Goal: Find specific page/section: Find specific page/section

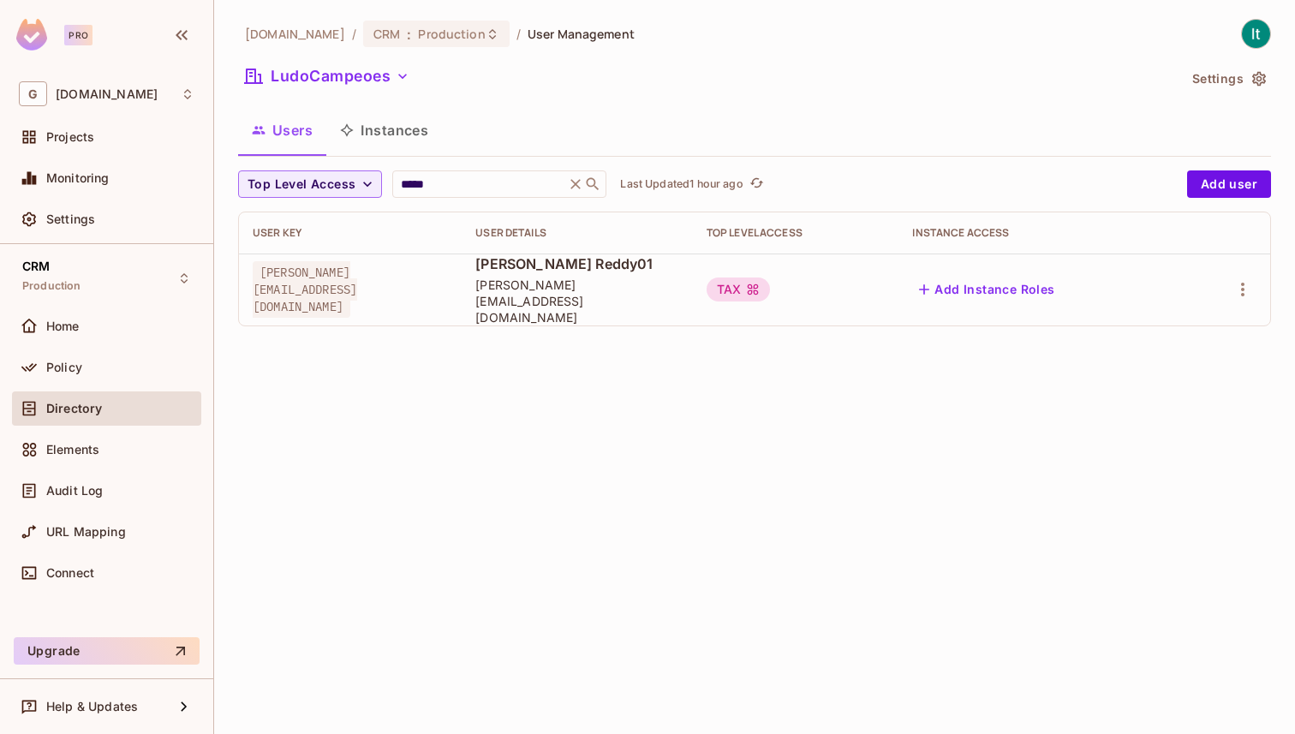
click at [357, 286] on span "[PERSON_NAME][EMAIL_ADDRESS][DOMAIN_NAME]" at bounding box center [305, 289] width 105 height 57
click at [96, 406] on span "Directory" at bounding box center [74, 409] width 56 height 14
click at [73, 369] on span "Policy" at bounding box center [64, 368] width 36 height 14
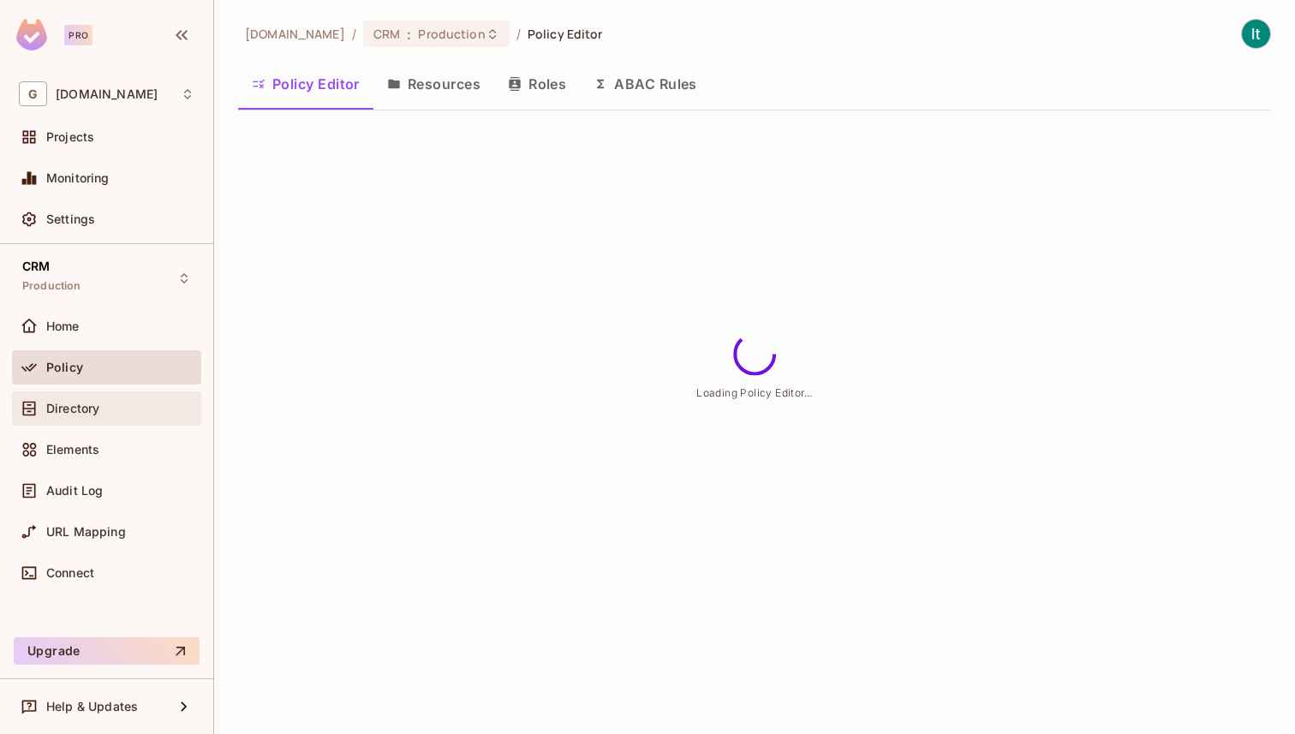
click at [94, 416] on div "Directory" at bounding box center [107, 408] width 176 height 21
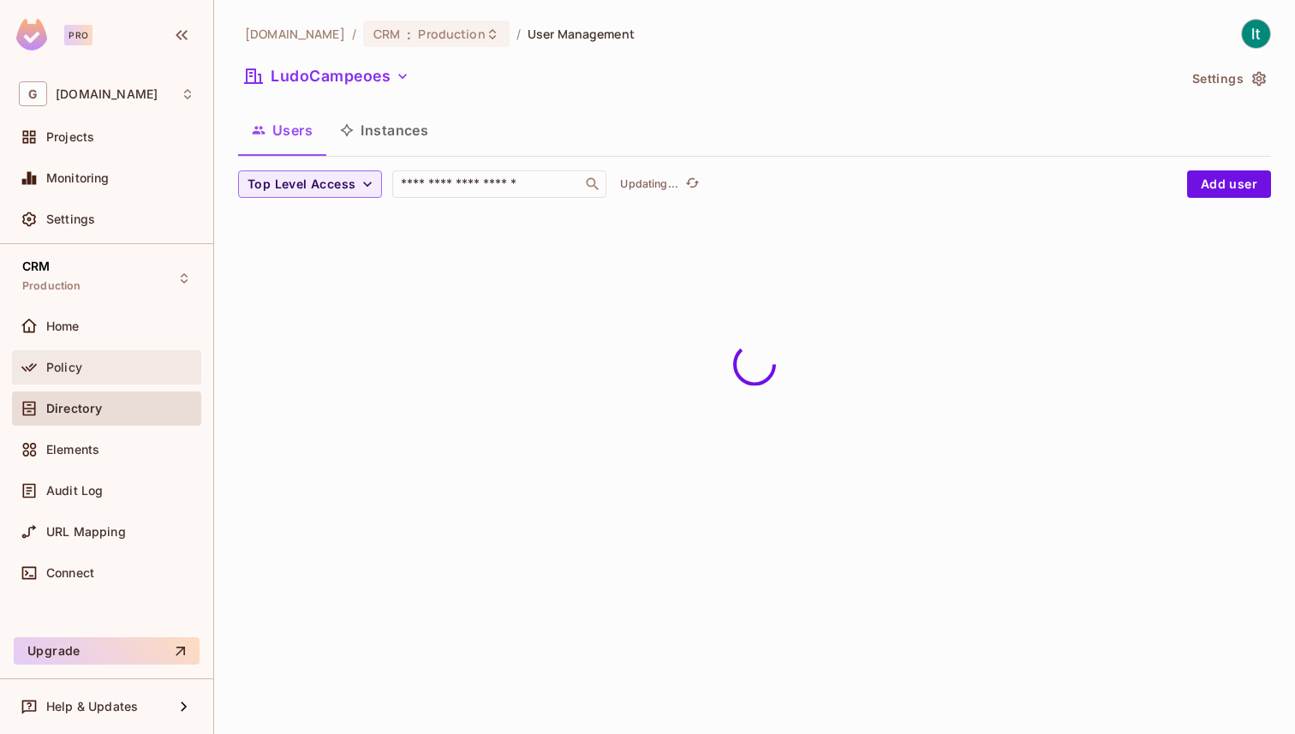
click at [94, 361] on div "Policy" at bounding box center [120, 368] width 148 height 14
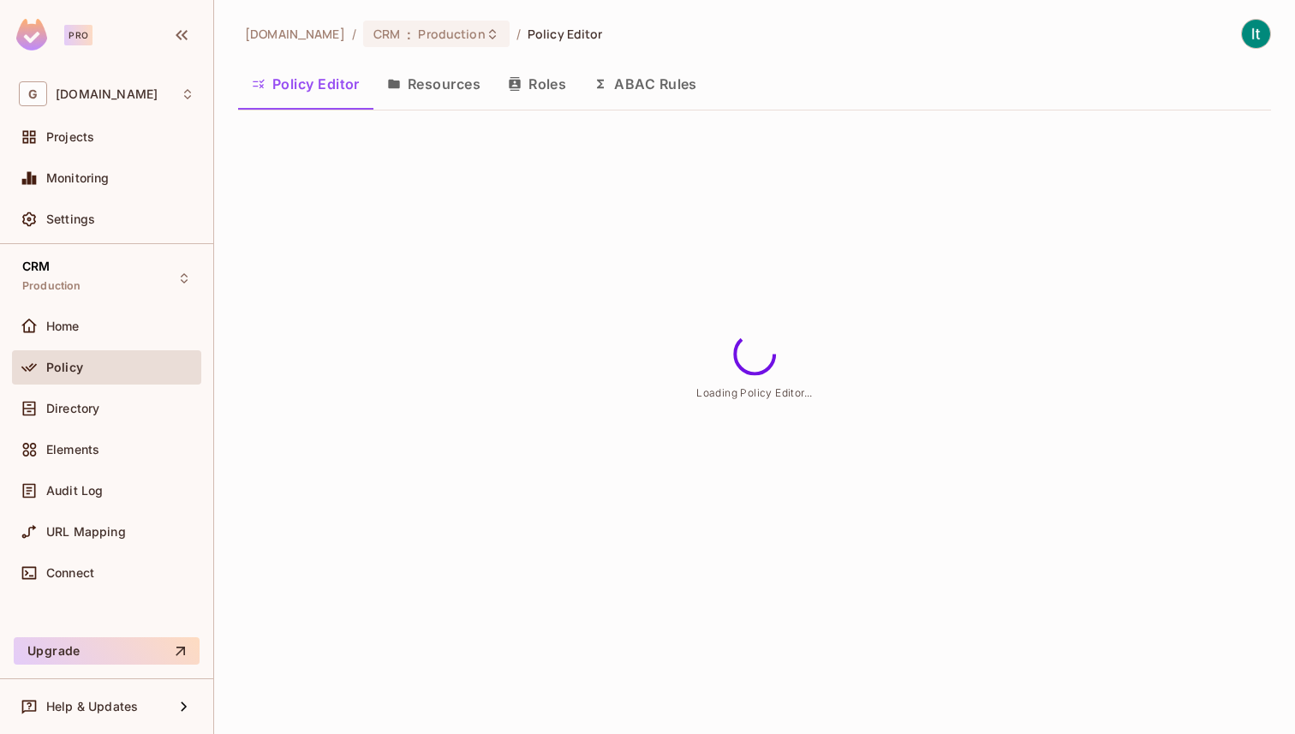
click at [574, 81] on button "Roles" at bounding box center [537, 84] width 86 height 43
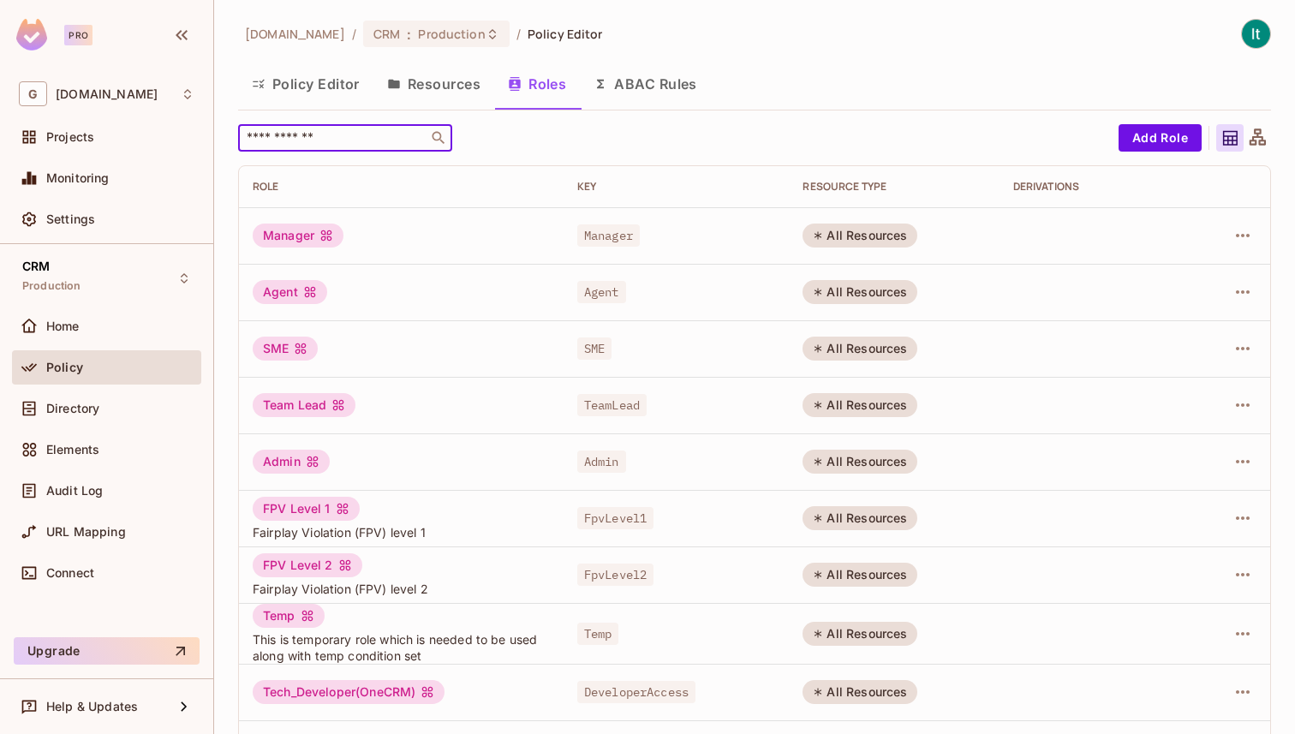
click at [302, 142] on input "text" at bounding box center [333, 137] width 180 height 17
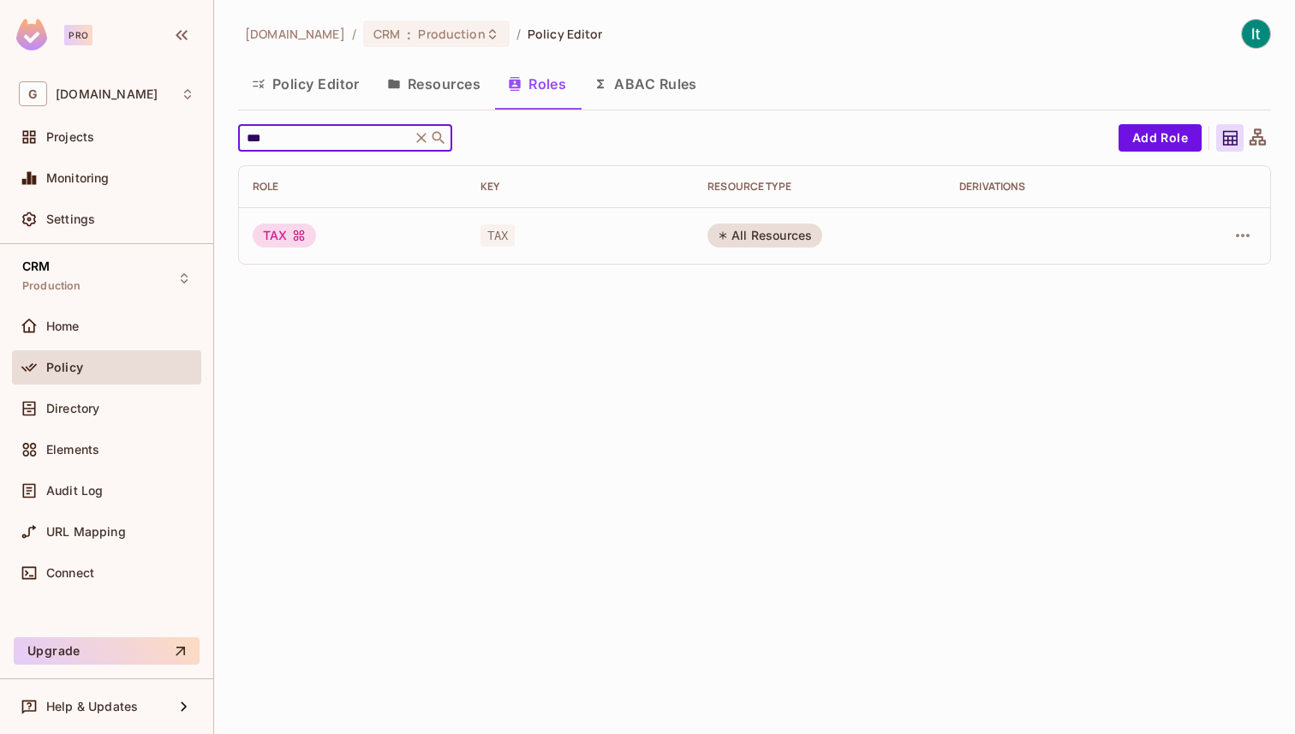
type input "***"
click at [292, 234] on icon at bounding box center [299, 236] width 14 height 14
click at [284, 236] on div "TAX" at bounding box center [284, 236] width 63 height 24
click at [314, 87] on button "Policy Editor" at bounding box center [305, 84] width 135 height 43
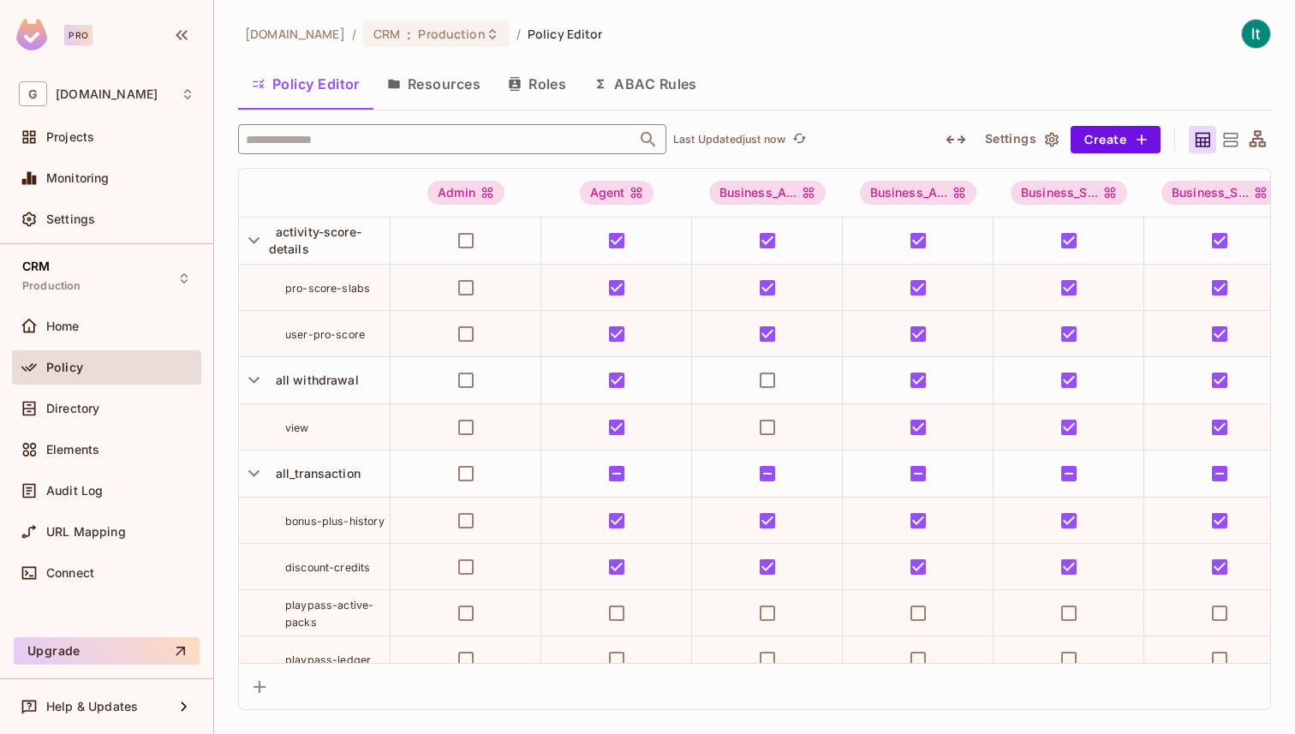
click at [343, 142] on input "text" at bounding box center [437, 139] width 391 height 30
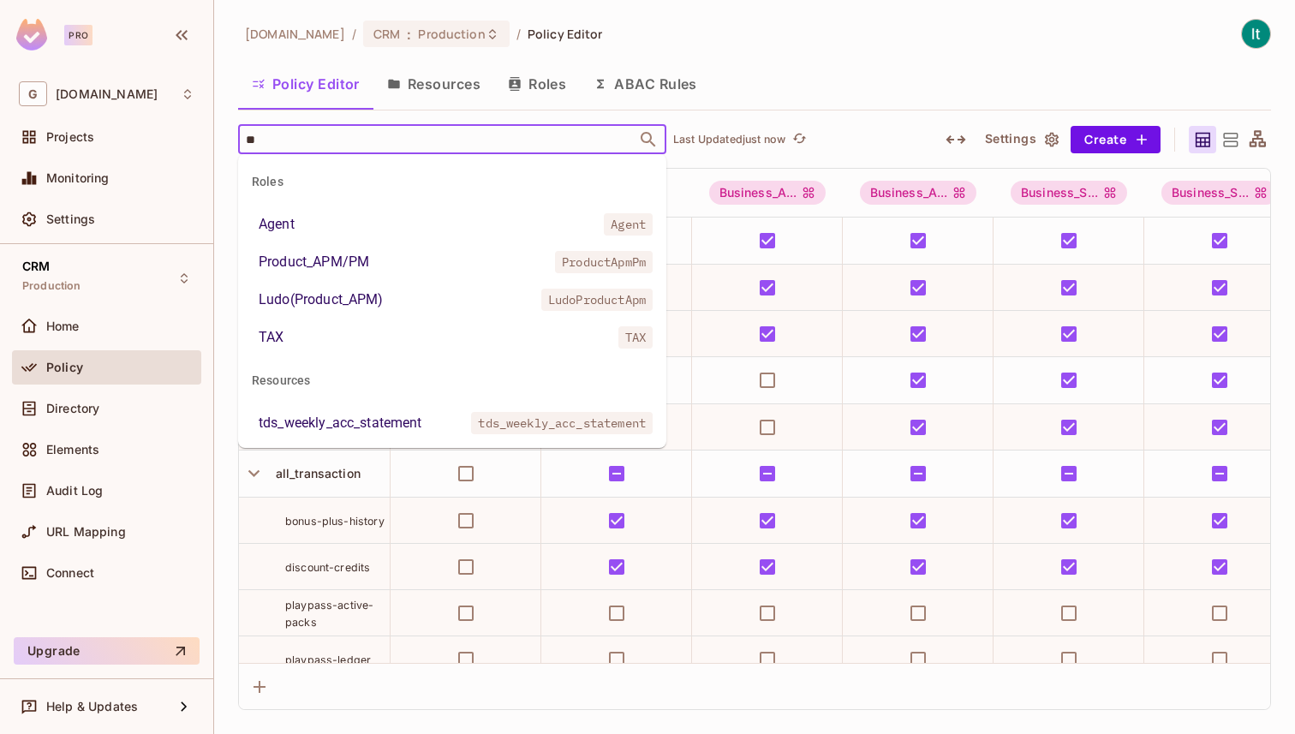
type input "***"
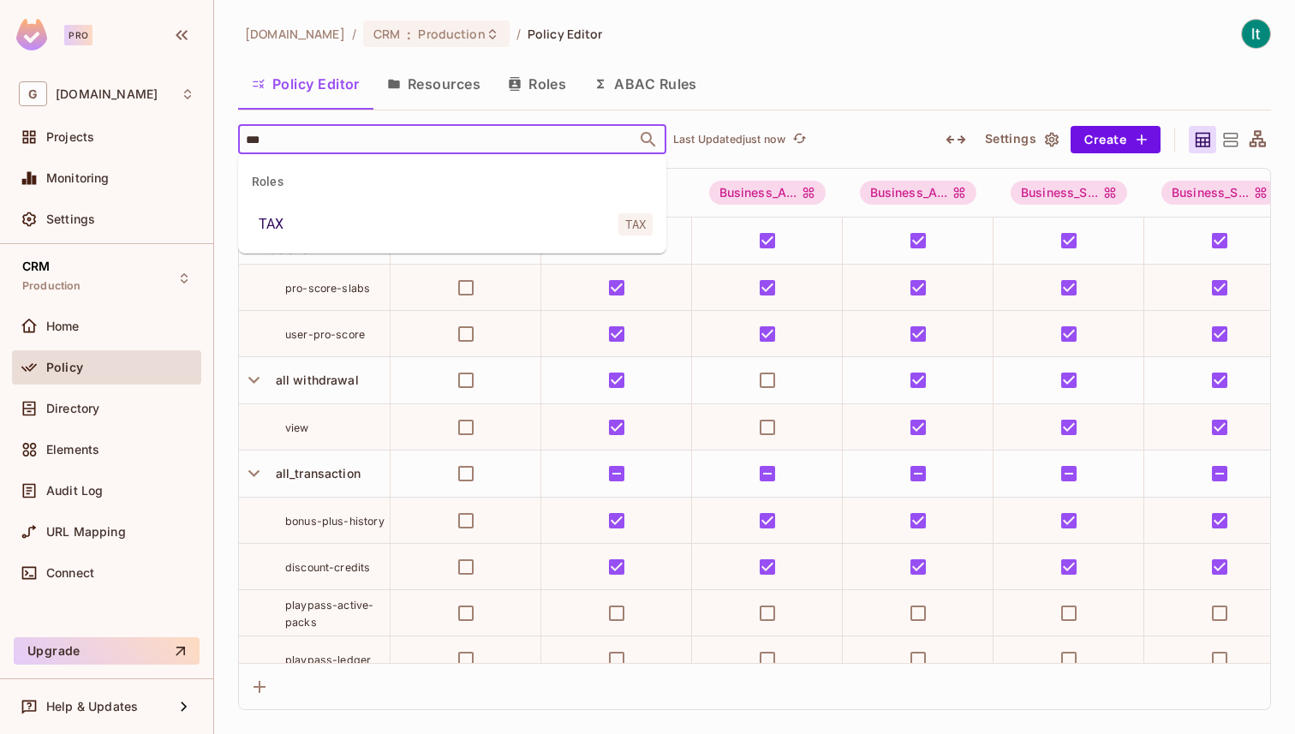
click at [358, 228] on li "TAX TAX" at bounding box center [452, 224] width 428 height 31
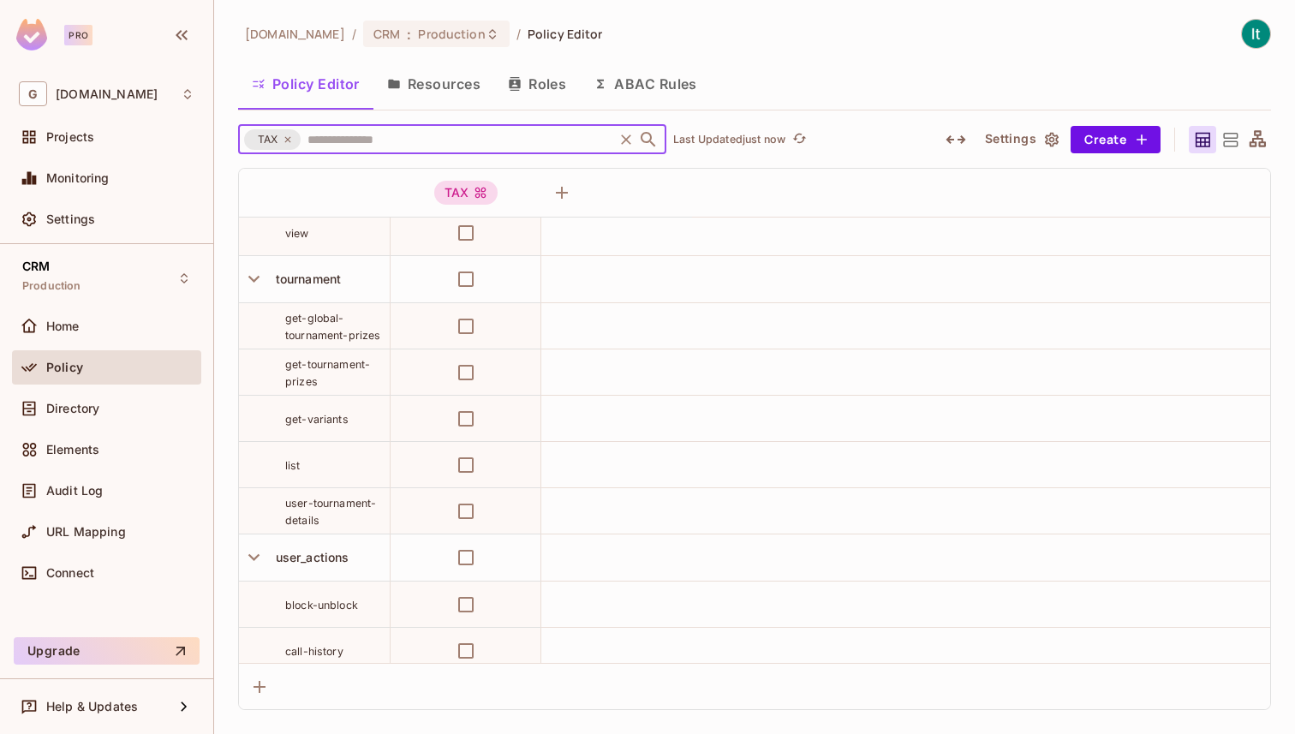
scroll to position [4005, 0]
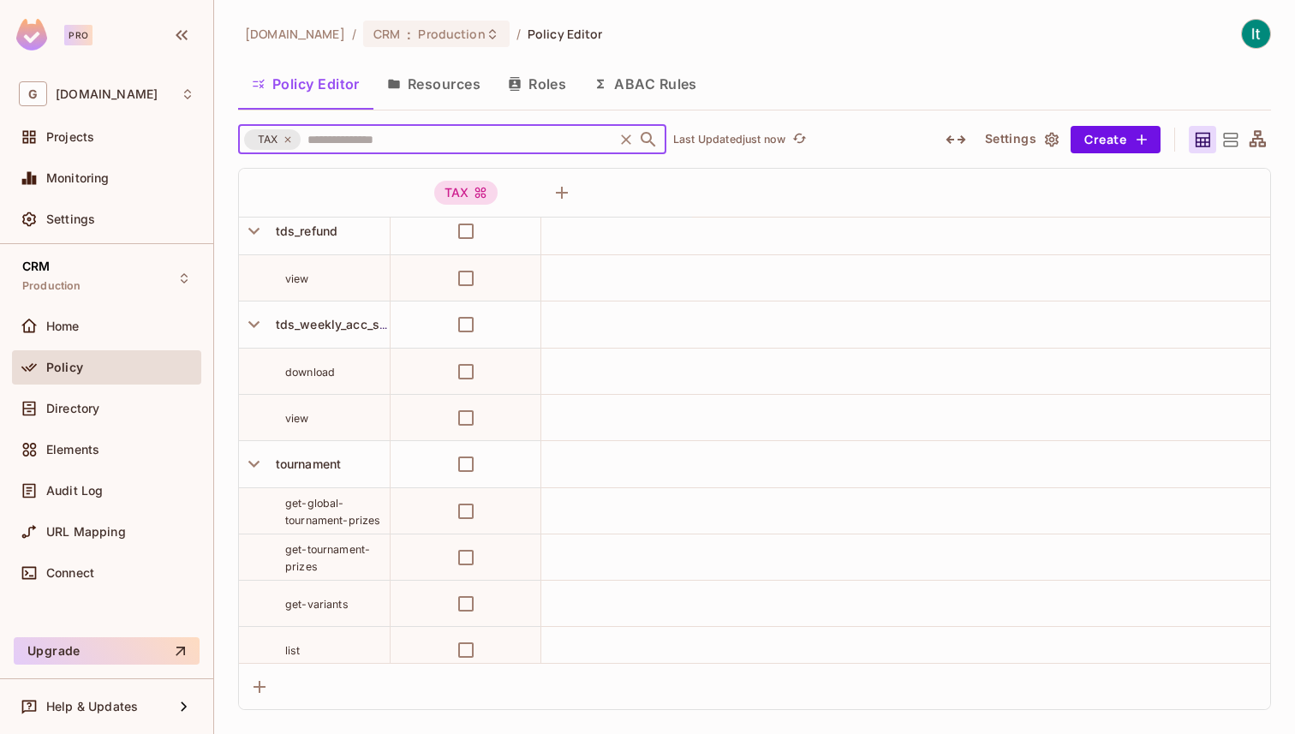
click at [412, 86] on button "Resources" at bounding box center [433, 84] width 121 height 43
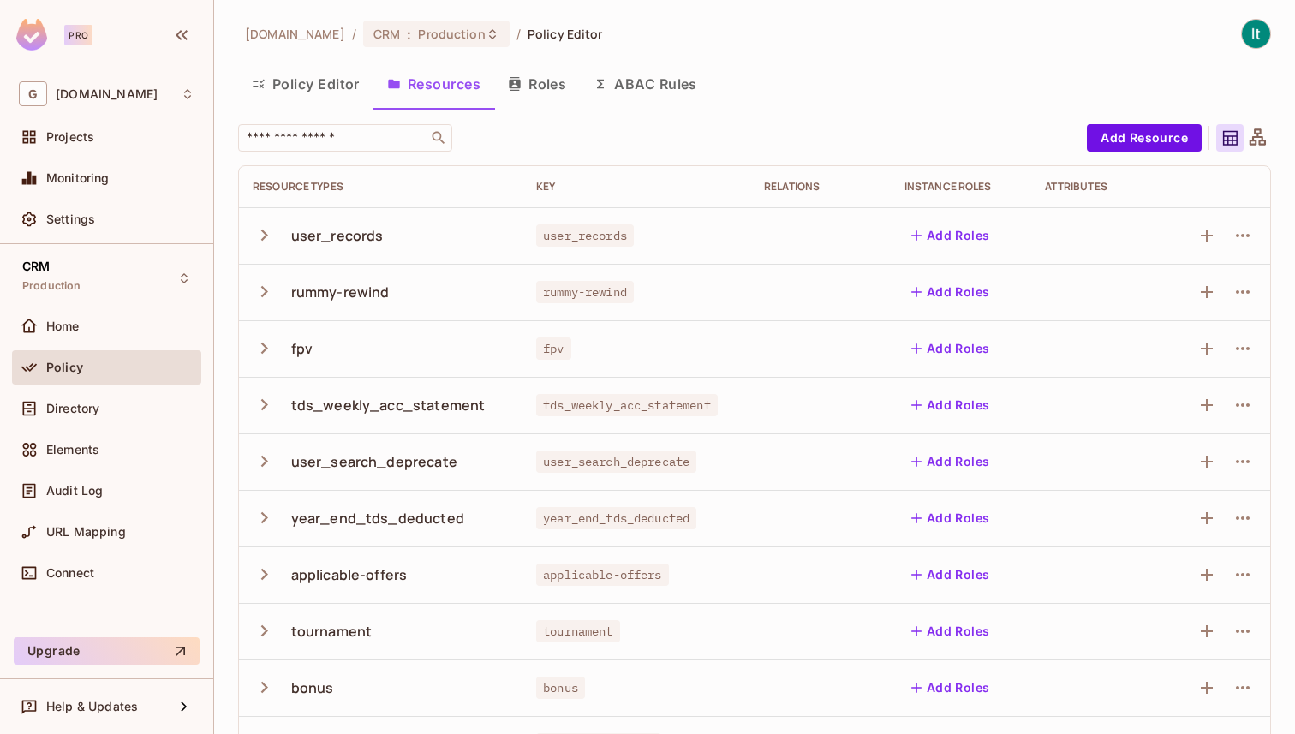
click at [260, 405] on icon "button" at bounding box center [264, 404] width 23 height 23
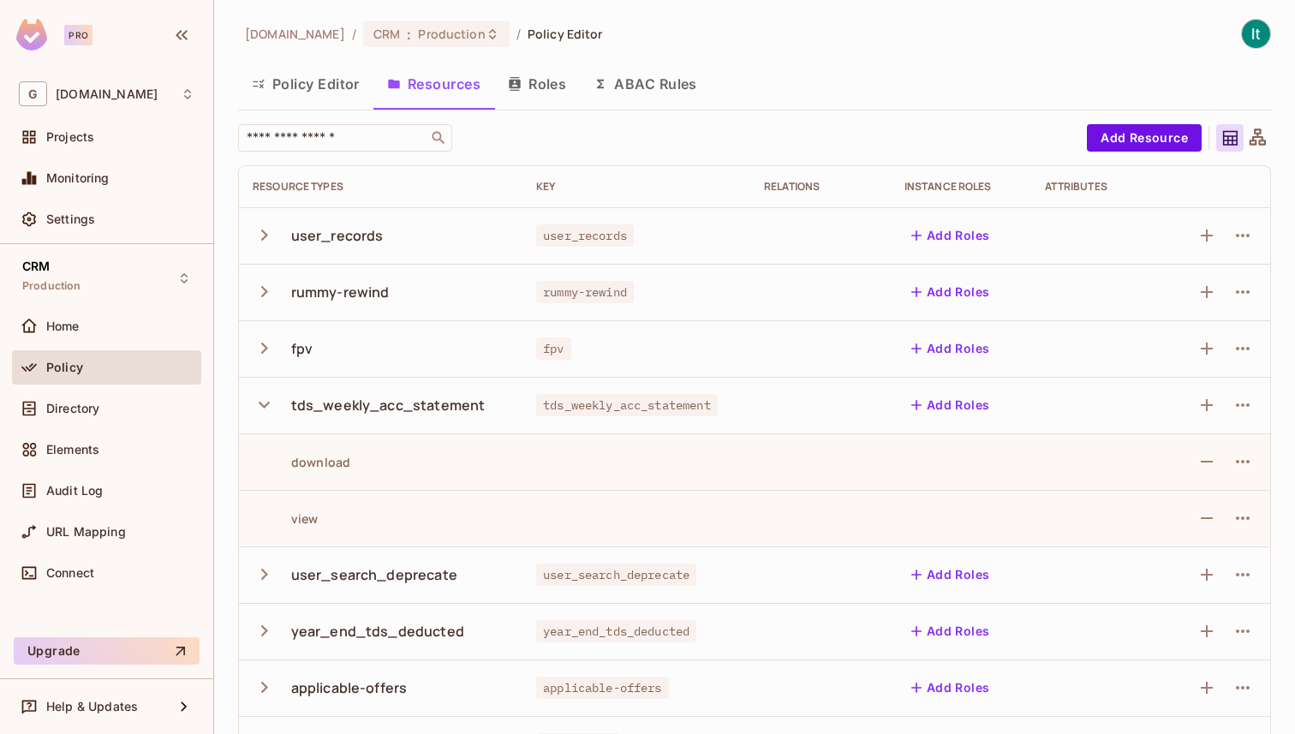
click at [534, 83] on button "Roles" at bounding box center [537, 84] width 86 height 43
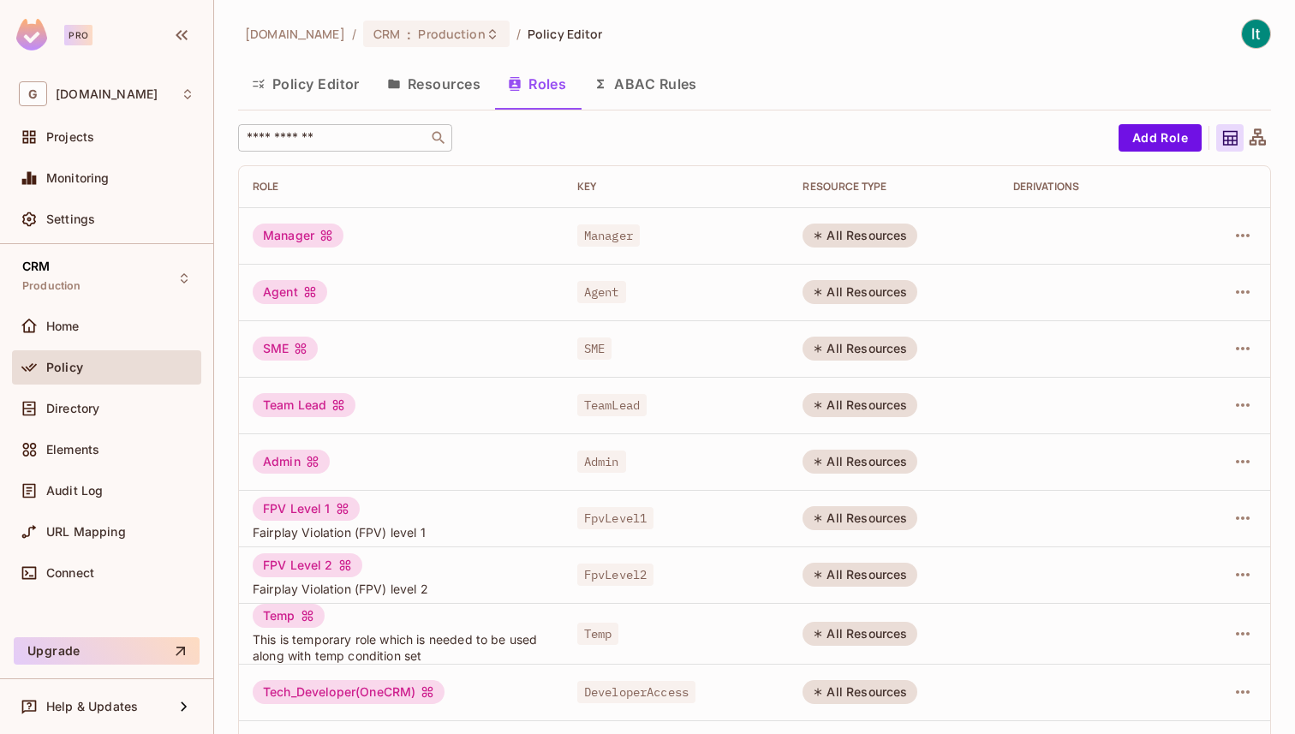
click at [367, 136] on input "text" at bounding box center [333, 137] width 180 height 17
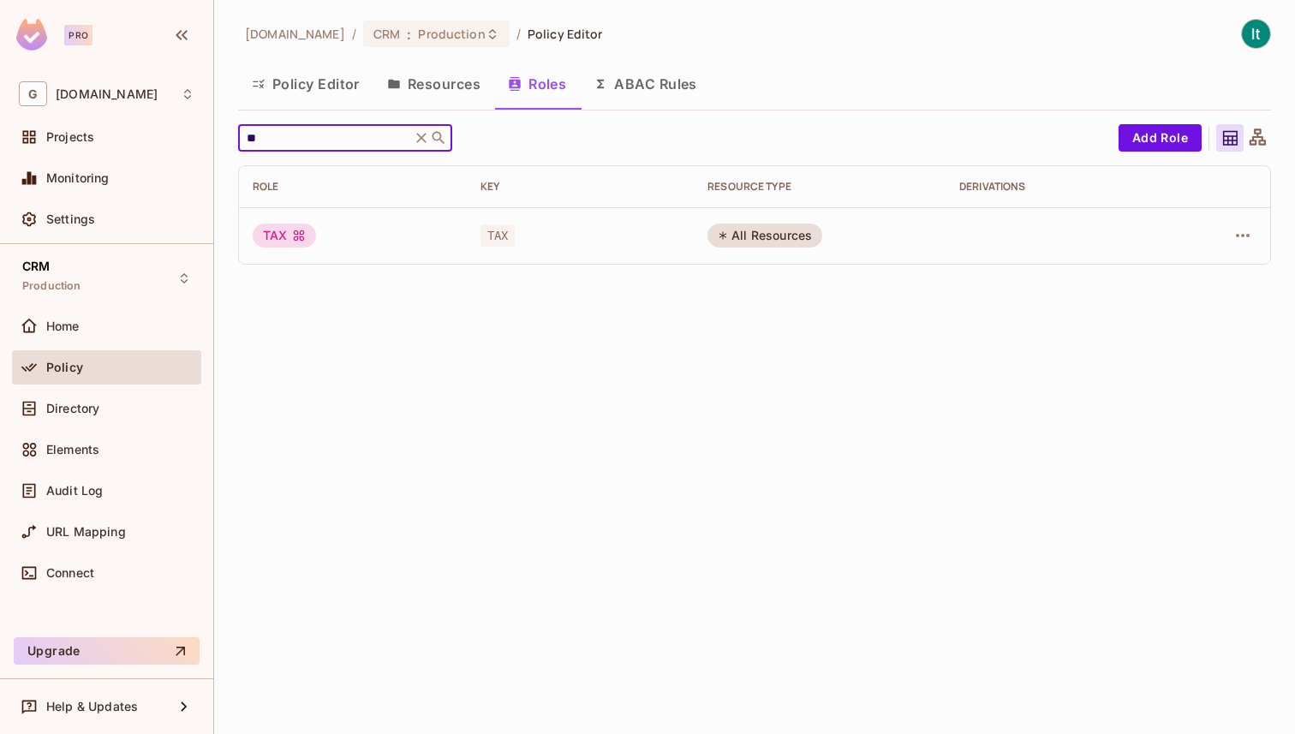
type input "*"
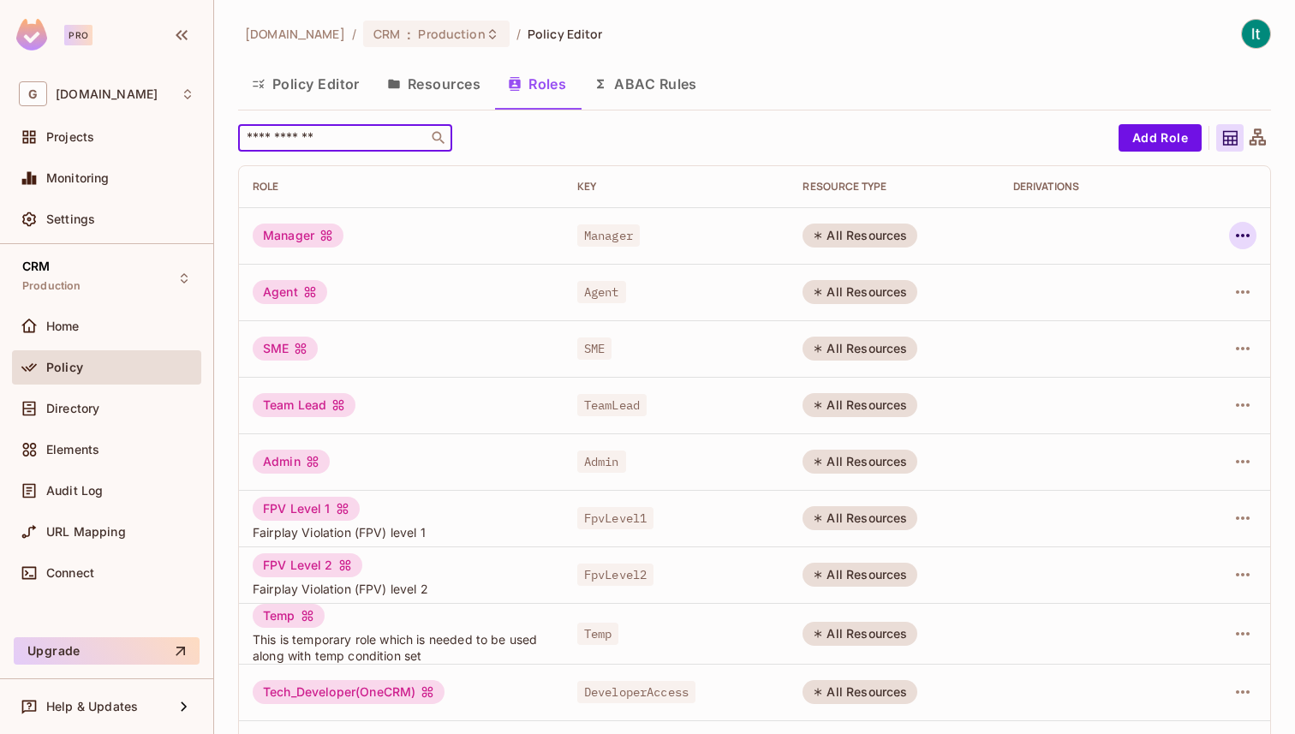
click at [1255, 232] on button "button" at bounding box center [1242, 235] width 27 height 27
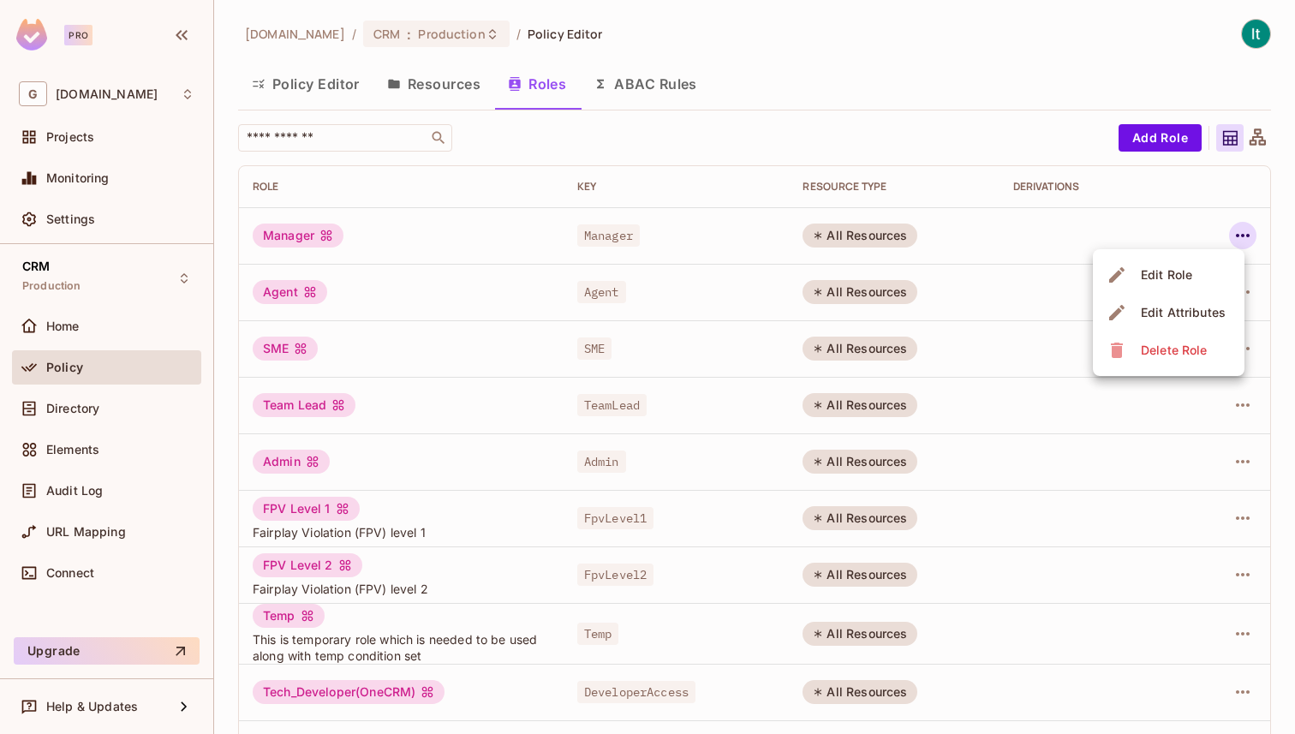
click at [1191, 271] on div "Edit Role" at bounding box center [1166, 274] width 51 height 17
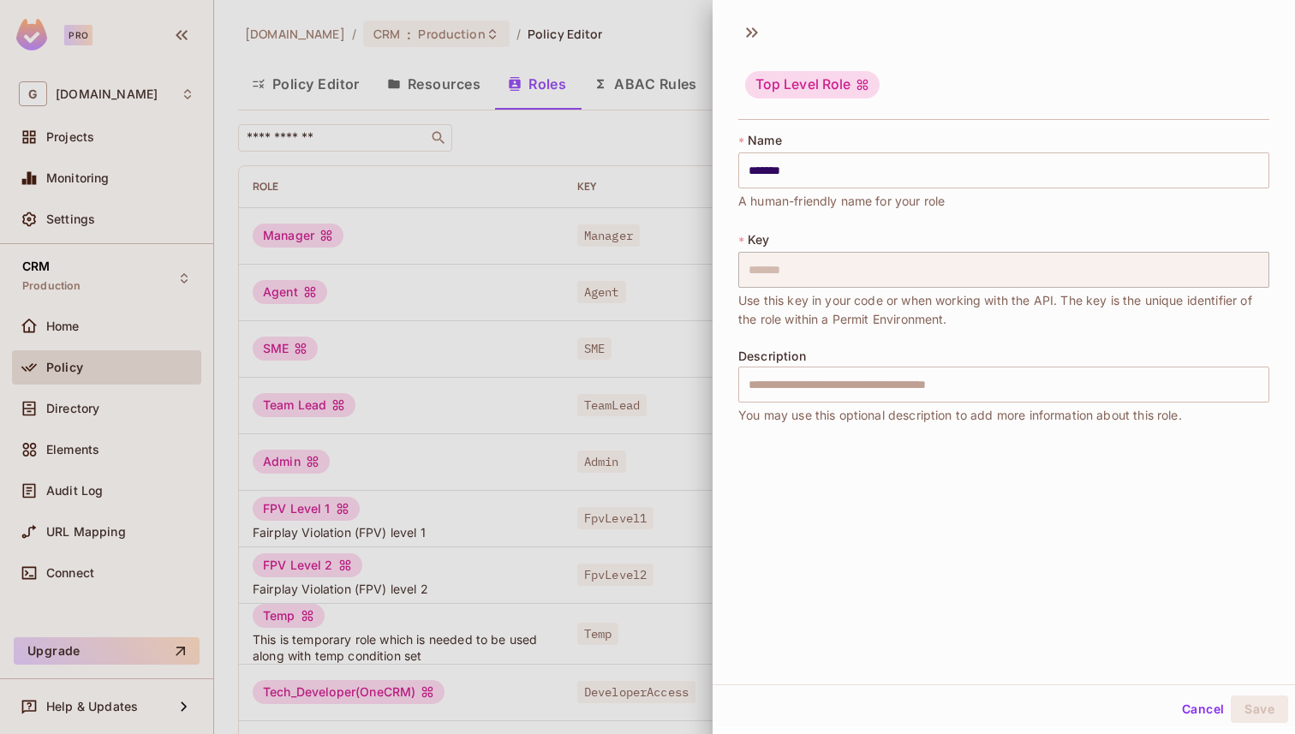
click at [1200, 717] on button "Cancel" at bounding box center [1203, 709] width 56 height 27
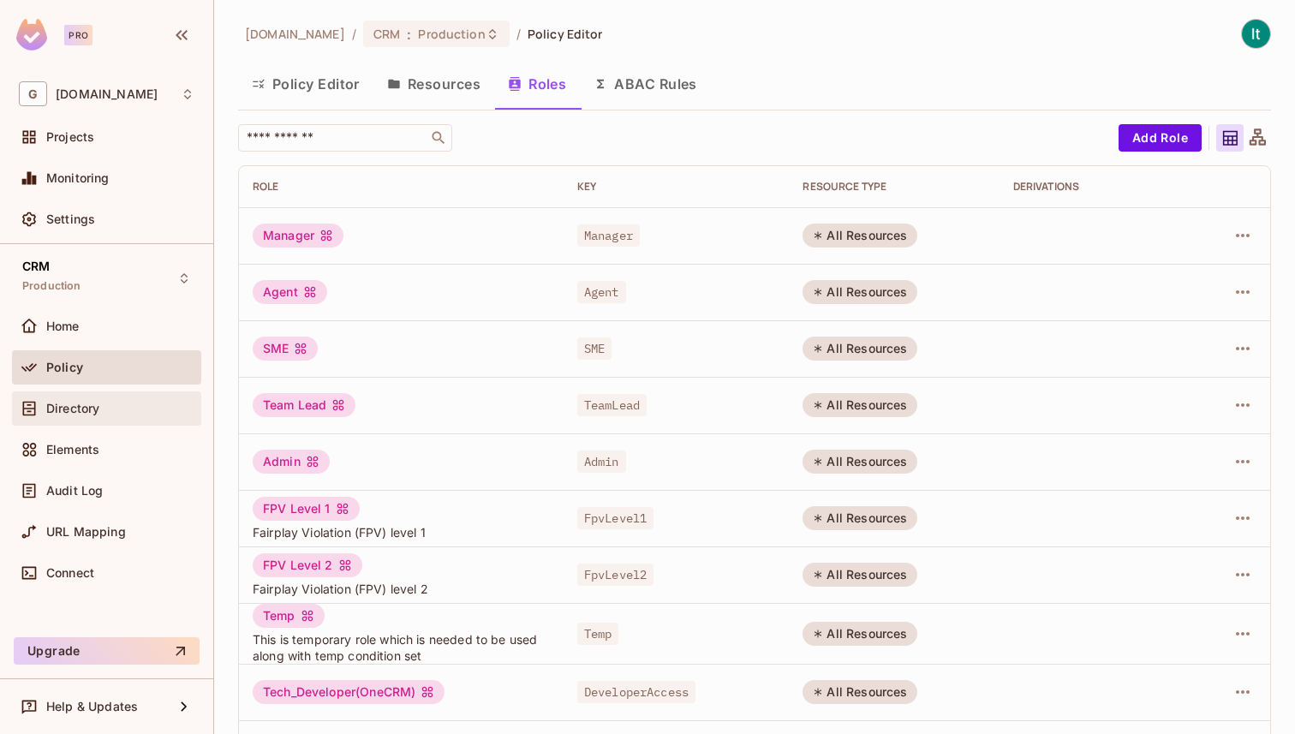
click at [70, 407] on span "Directory" at bounding box center [72, 409] width 53 height 14
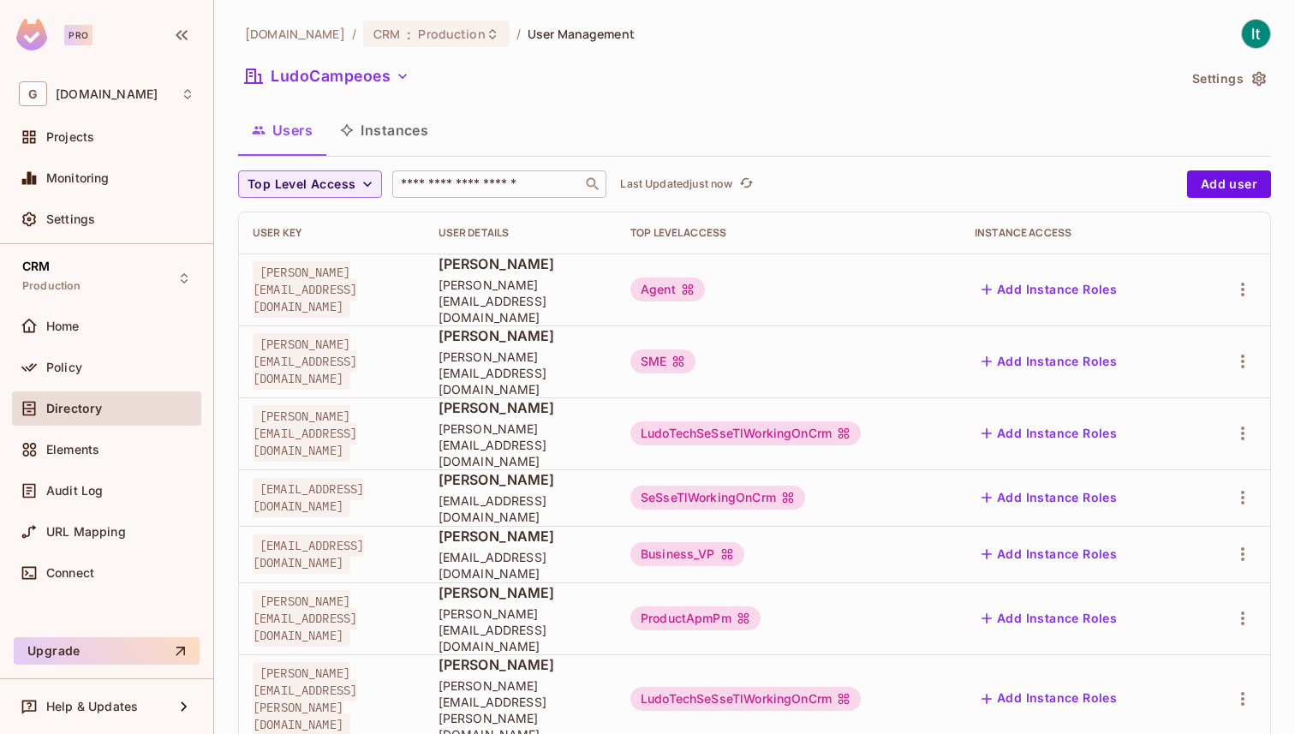
click at [490, 177] on input "text" at bounding box center [487, 184] width 180 height 17
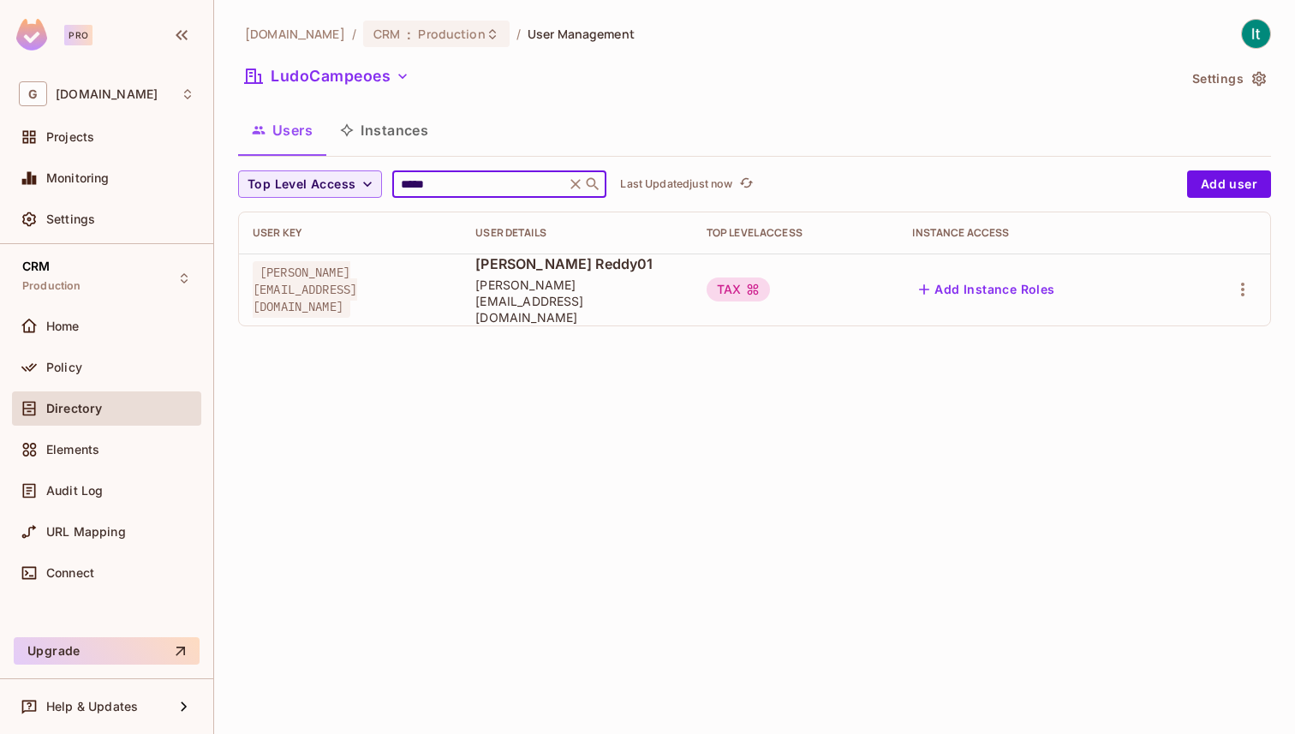
type input "*****"
click at [357, 284] on span "[PERSON_NAME][EMAIL_ADDRESS][DOMAIN_NAME]" at bounding box center [305, 289] width 105 height 57
click at [1244, 284] on icon "button" at bounding box center [1243, 289] width 21 height 21
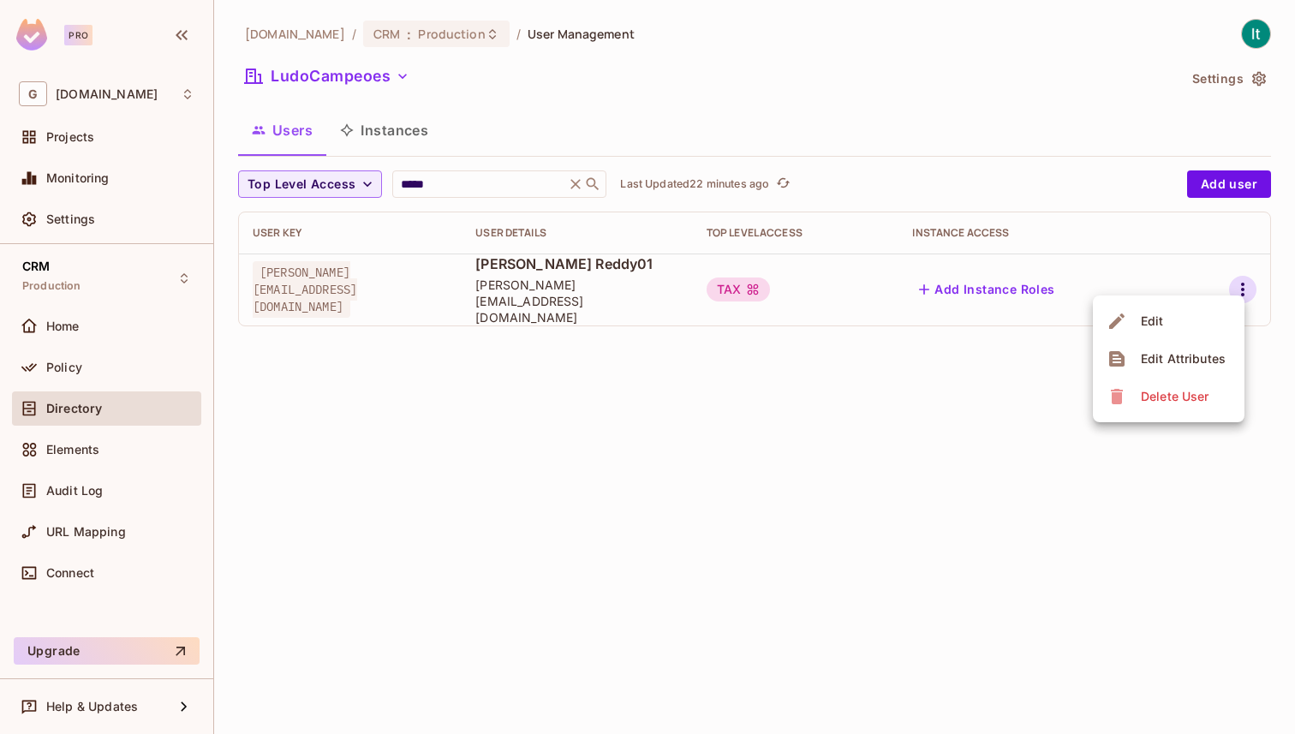
click at [70, 368] on div at bounding box center [647, 367] width 1295 height 734
click at [70, 368] on span "Policy" at bounding box center [64, 368] width 36 height 14
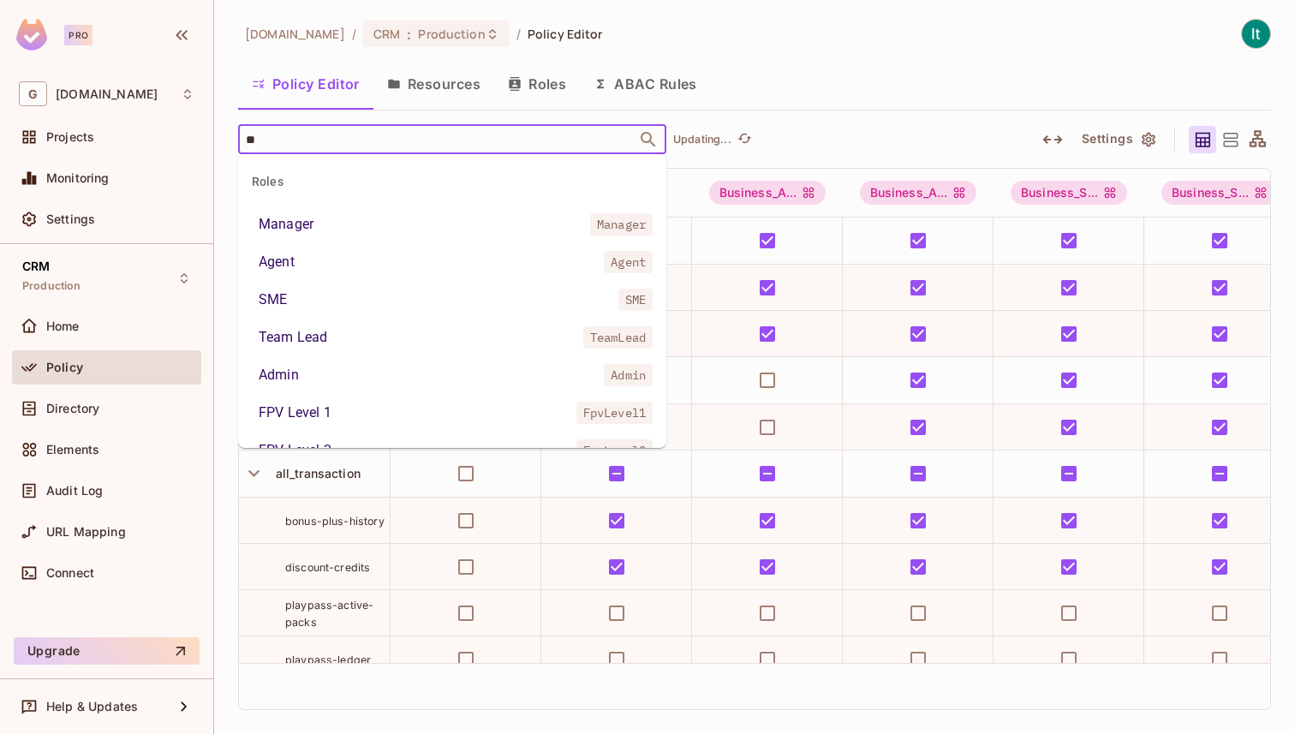
type input "***"
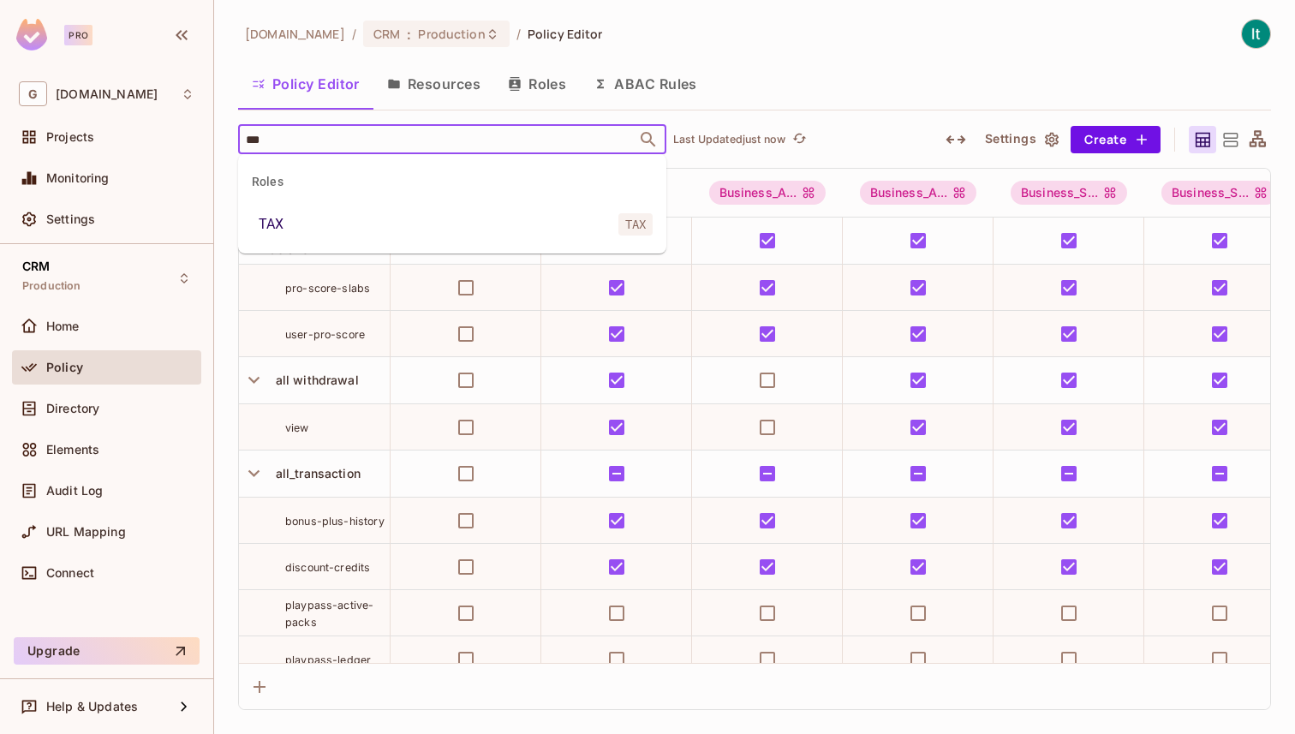
click at [267, 231] on div "TAX" at bounding box center [271, 224] width 25 height 21
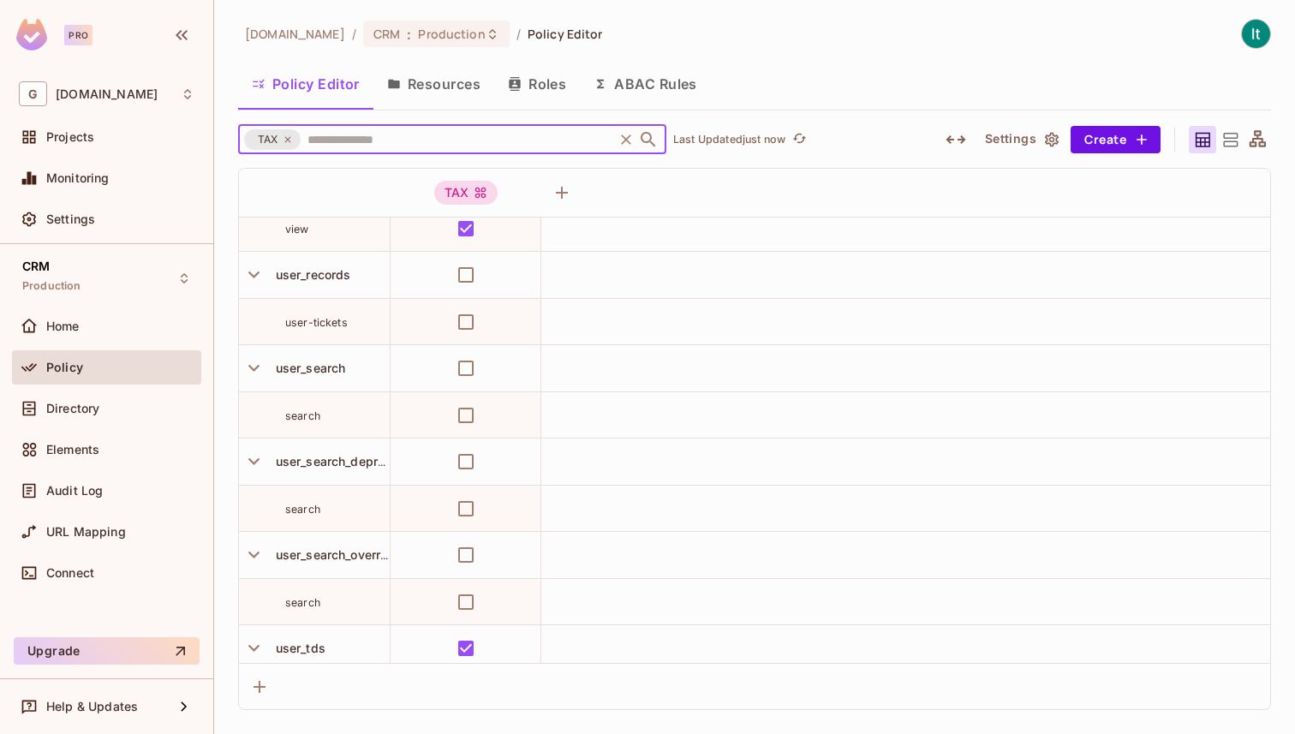
scroll to position [5283, 0]
